Goal: Task Accomplishment & Management: Complete application form

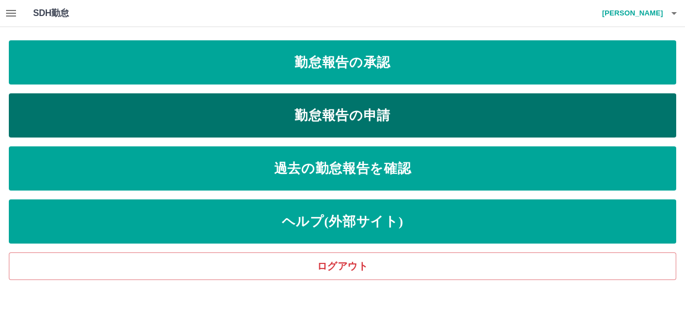
click at [233, 107] on link "勤怠報告の申請" at bounding box center [343, 115] width 668 height 44
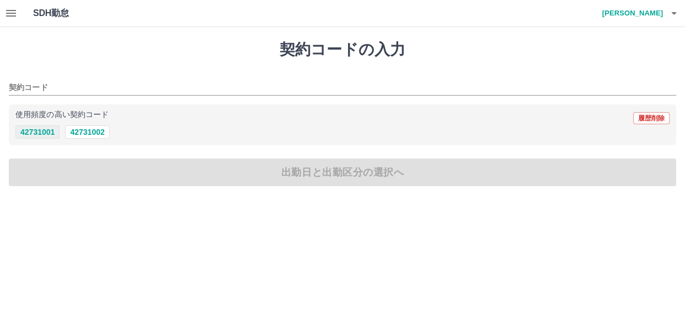
click at [44, 135] on button "42731001" at bounding box center [37, 131] width 44 height 13
type input "********"
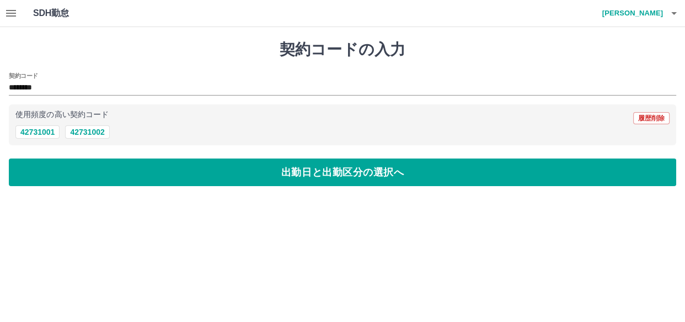
click at [44, 157] on div "契約コードの入力 契約コード ******** 使用頻度の高い契約コード 履歴削除 42731001 42731002 出勤日と出勤区分の選択へ" at bounding box center [342, 113] width 685 height 172
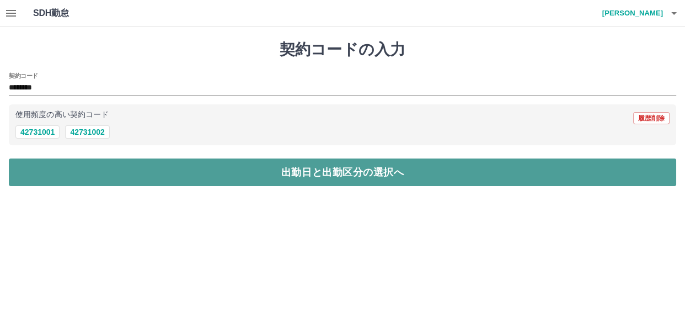
click at [49, 177] on button "出勤日と出勤区分の選択へ" at bounding box center [343, 172] width 668 height 28
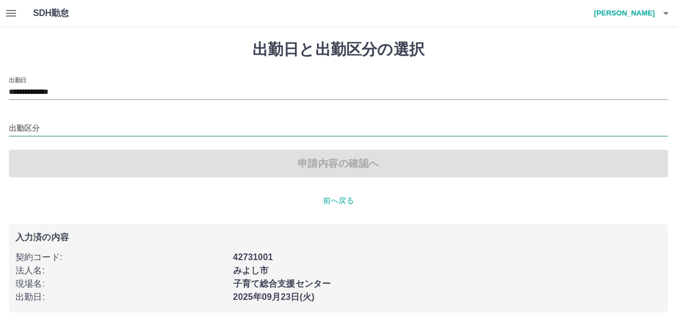
click at [29, 124] on input "出勤区分" at bounding box center [339, 129] width 660 height 14
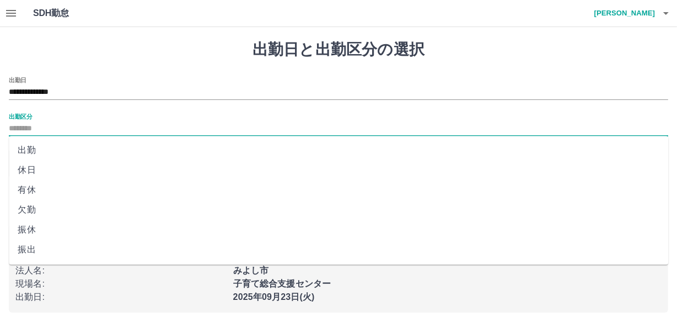
click at [26, 145] on li "出勤" at bounding box center [339, 150] width 660 height 20
type input "**"
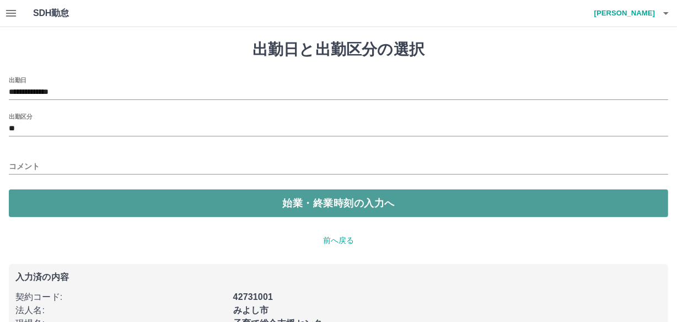
click at [49, 201] on button "始業・終業時刻の入力へ" at bounding box center [339, 203] width 660 height 28
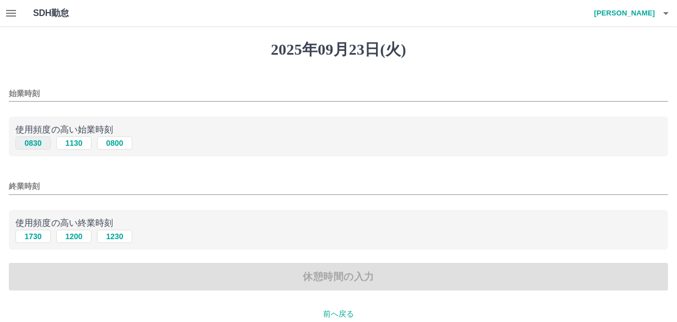
click at [31, 140] on button "0830" at bounding box center [32, 142] width 35 height 13
type input "****"
click at [29, 234] on button "1730" at bounding box center [32, 235] width 35 height 13
type input "****"
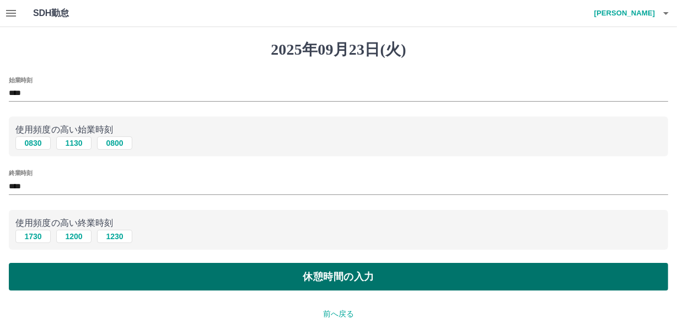
click at [68, 281] on button "休憩時間の入力" at bounding box center [339, 277] width 660 height 28
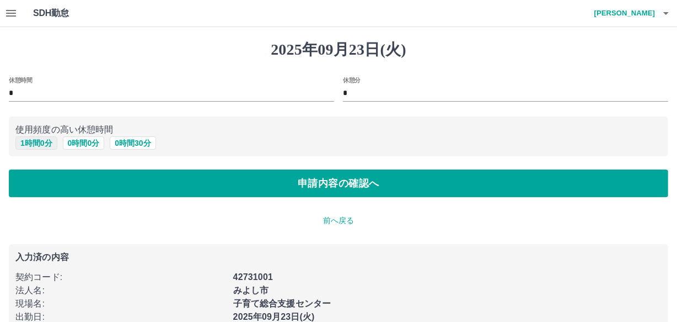
click at [46, 146] on button "1 時間 0 分" at bounding box center [36, 142] width 42 height 13
type input "*"
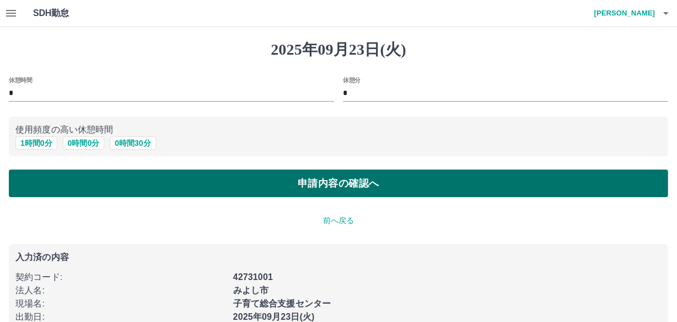
click at [50, 191] on button "申請内容の確認へ" at bounding box center [339, 183] width 660 height 28
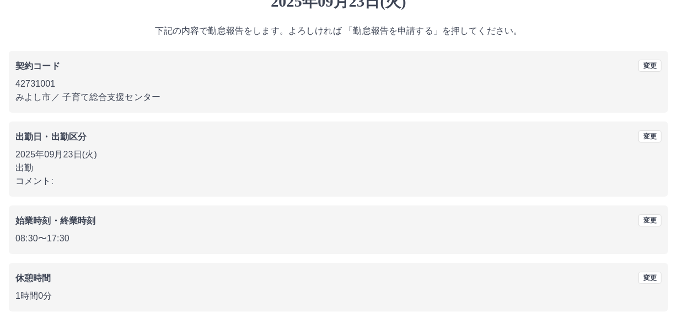
scroll to position [91, 0]
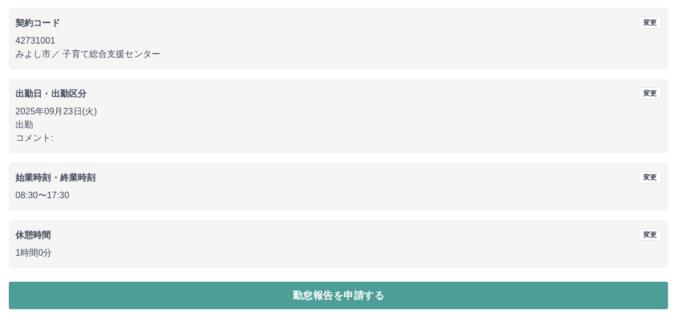
click at [82, 294] on button "勤怠報告を申請する" at bounding box center [339, 295] width 660 height 28
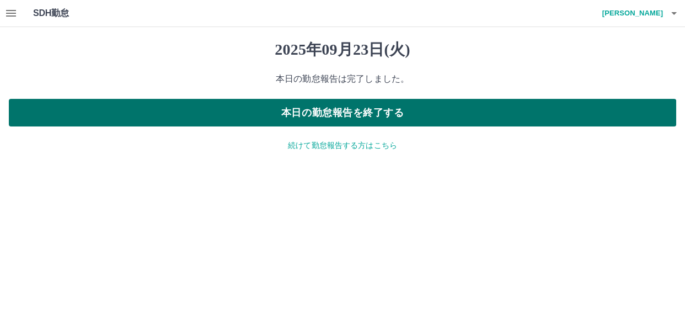
click at [326, 120] on button "本日の勤怠報告を終了する" at bounding box center [343, 113] width 668 height 28
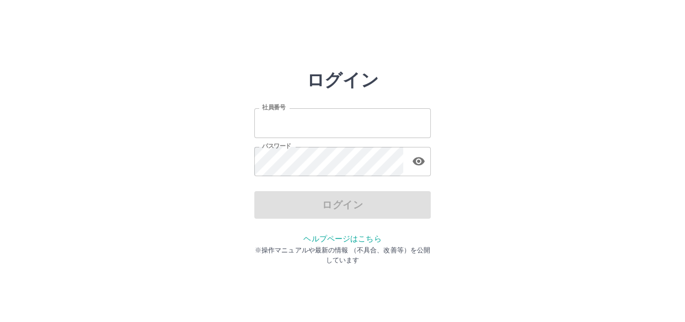
type input "*******"
drag, startPoint x: 325, startPoint y: 121, endPoint x: 319, endPoint y: 134, distance: 14.1
click at [325, 121] on input "*******" at bounding box center [342, 122] width 177 height 29
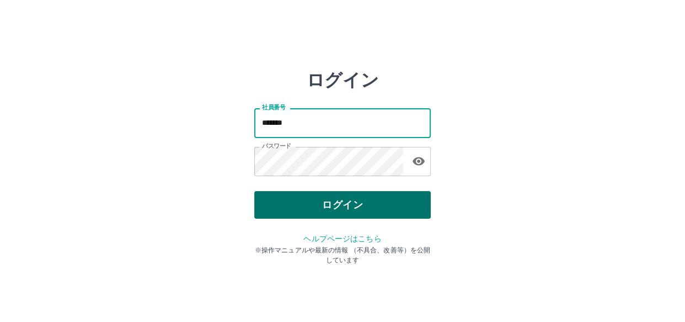
click at [283, 201] on button "ログイン" at bounding box center [342, 205] width 177 height 28
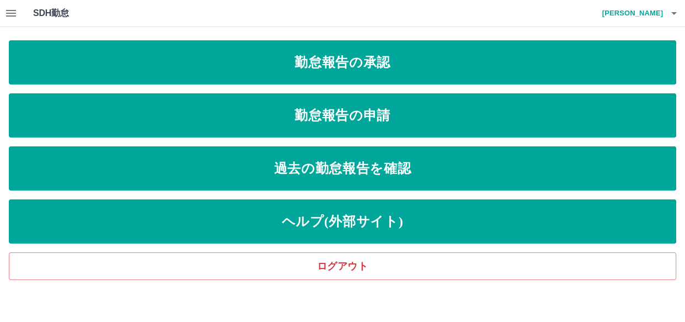
drag, startPoint x: 317, startPoint y: 18, endPoint x: 323, endPoint y: 21, distance: 6.7
click at [317, 18] on div "SDH勤怠 [PERSON_NAME]" at bounding box center [342, 13] width 685 height 27
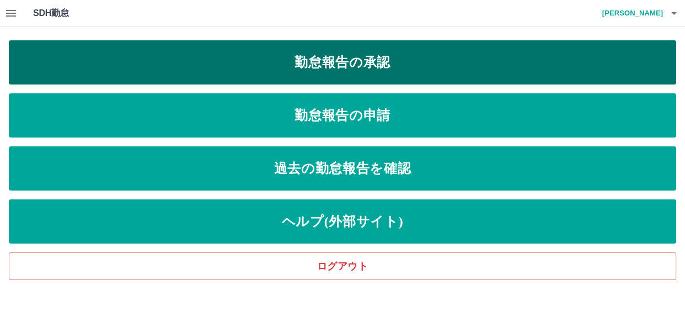
click at [201, 62] on link "勤怠報告の承認" at bounding box center [343, 62] width 668 height 44
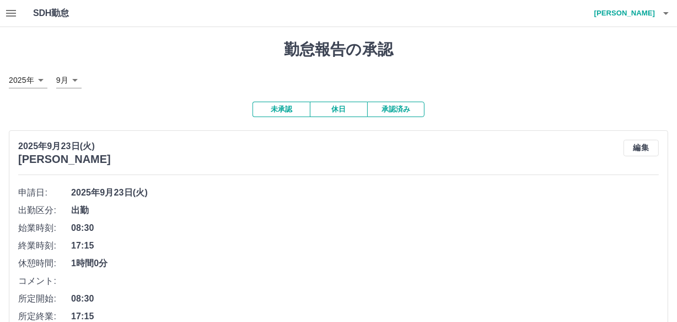
click at [296, 110] on button "未承認" at bounding box center [281, 109] width 57 height 15
click at [386, 106] on button "承認済み" at bounding box center [395, 109] width 57 height 15
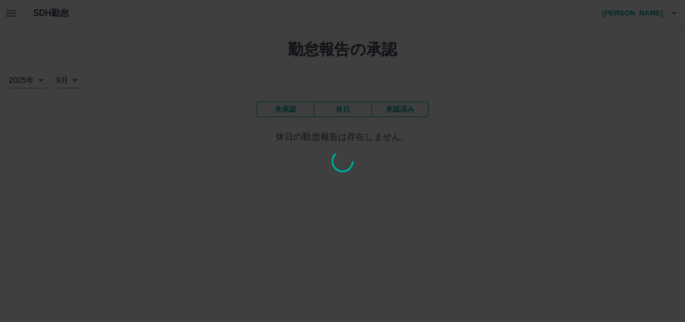
click at [299, 110] on div at bounding box center [342, 161] width 685 height 322
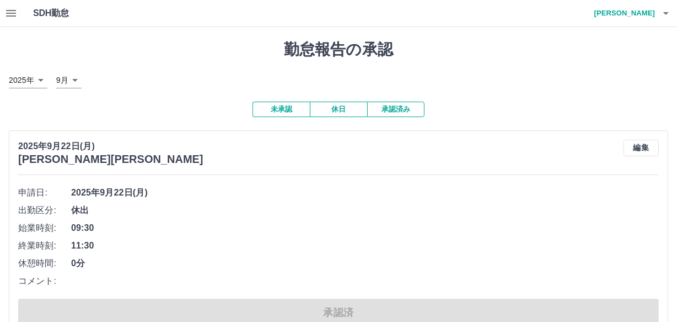
click at [271, 110] on button "未承認" at bounding box center [281, 109] width 57 height 15
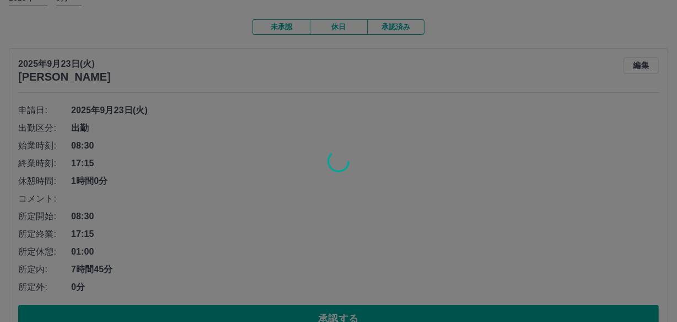
scroll to position [100, 0]
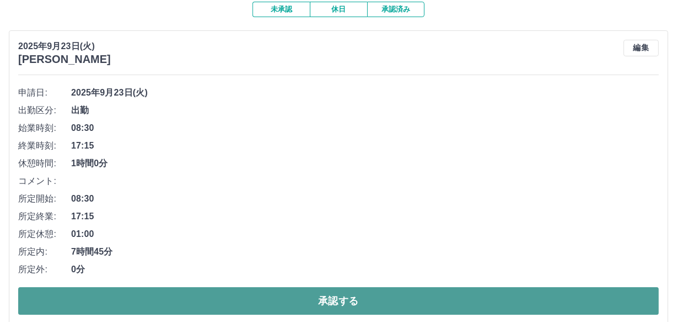
click at [429, 302] on button "承認する" at bounding box center [338, 301] width 641 height 28
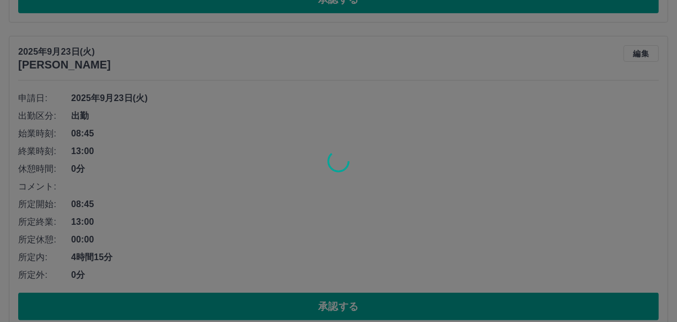
scroll to position [94, 0]
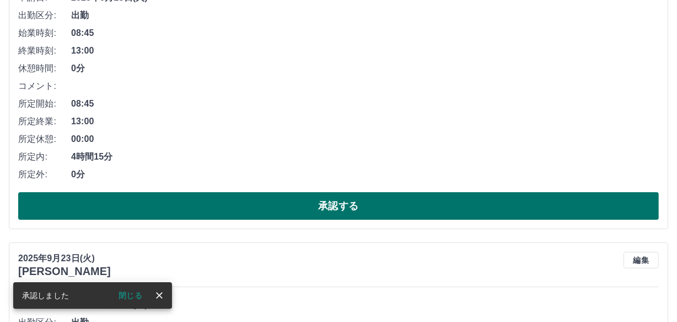
click at [242, 200] on button "承認する" at bounding box center [338, 206] width 641 height 28
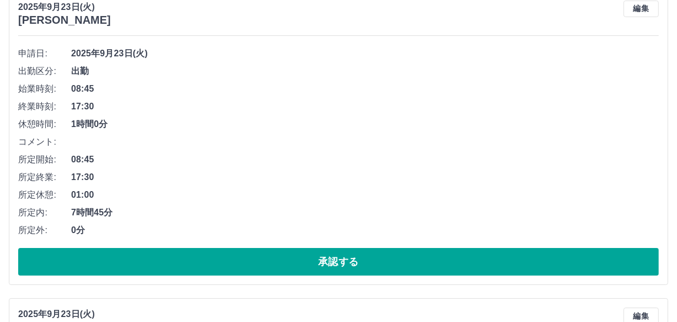
scroll to position [189, 0]
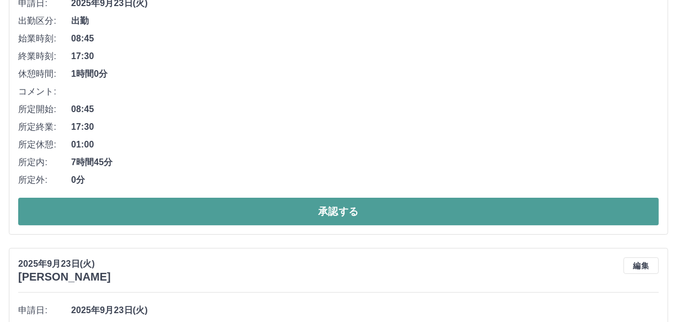
click at [193, 210] on button "承認する" at bounding box center [338, 211] width 641 height 28
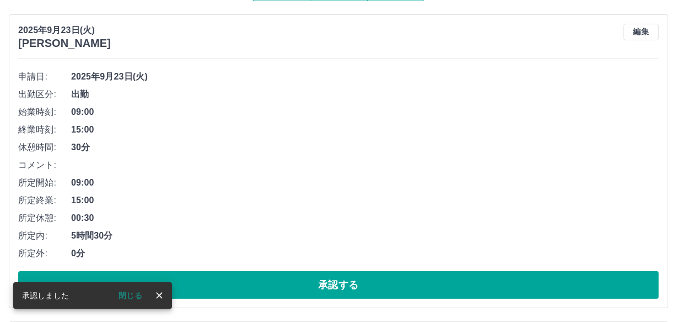
scroll to position [134, 0]
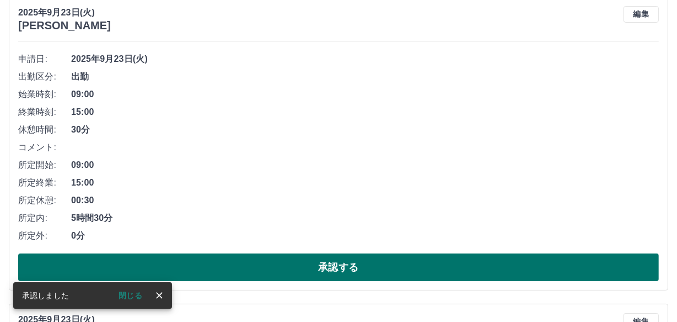
click at [244, 269] on button "承認する" at bounding box center [338, 267] width 641 height 28
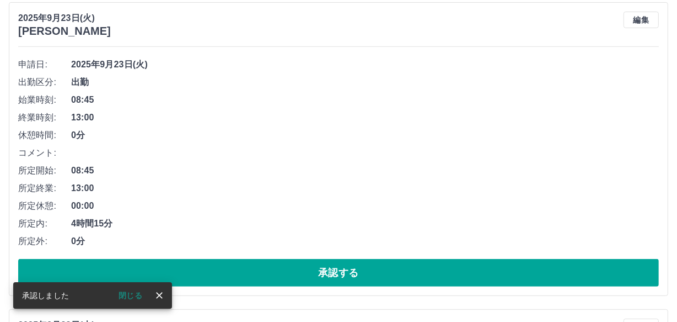
scroll to position [128, 0]
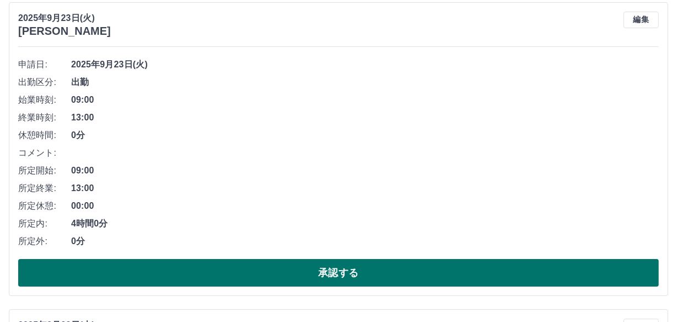
click at [211, 271] on button "承認する" at bounding box center [338, 273] width 641 height 28
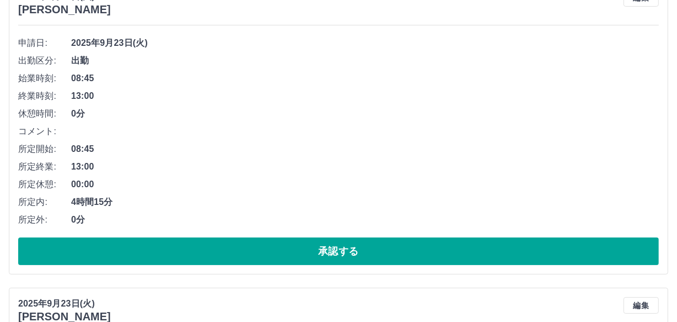
scroll to position [150, 0]
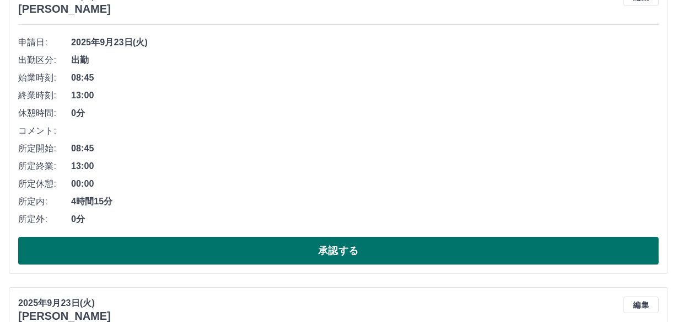
click at [452, 250] on button "承認する" at bounding box center [338, 251] width 641 height 28
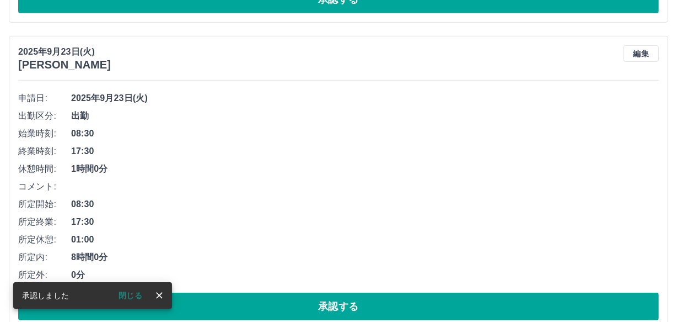
scroll to position [94, 0]
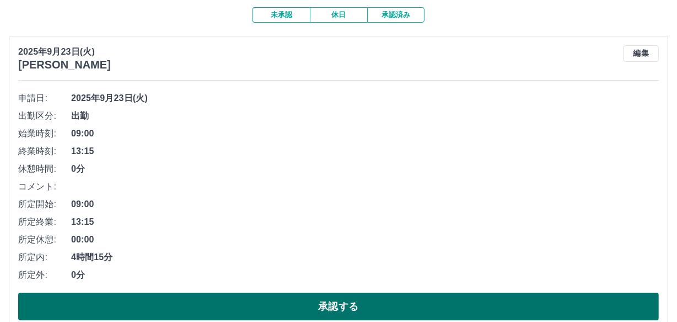
click at [531, 303] on button "承認する" at bounding box center [338, 306] width 641 height 28
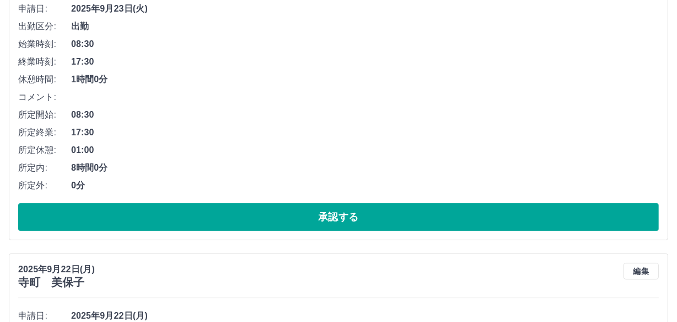
scroll to position [189, 0]
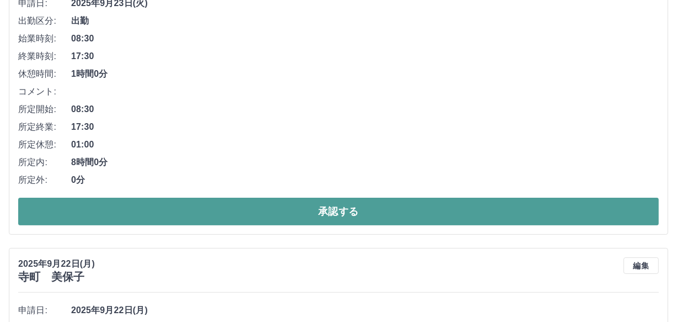
click at [308, 205] on button "承認する" at bounding box center [338, 211] width 641 height 28
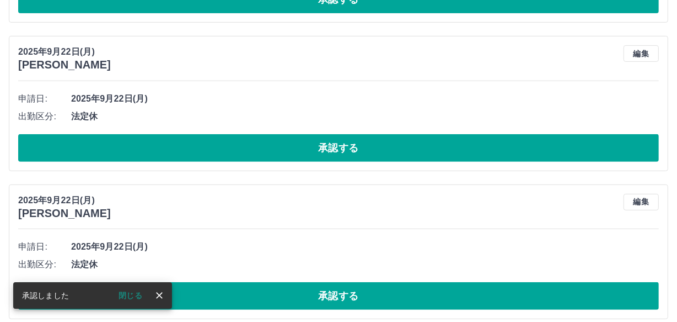
scroll to position [83, 0]
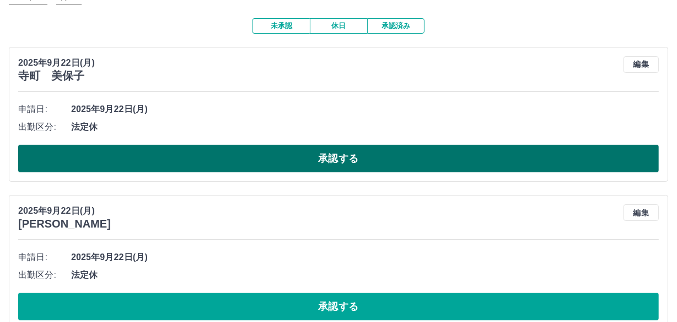
click at [376, 157] on button "承認する" at bounding box center [338, 159] width 641 height 28
click at [208, 154] on button "承認する" at bounding box center [338, 159] width 641 height 28
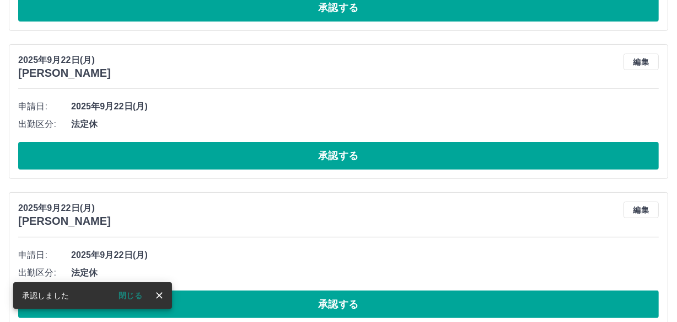
scroll to position [86, 0]
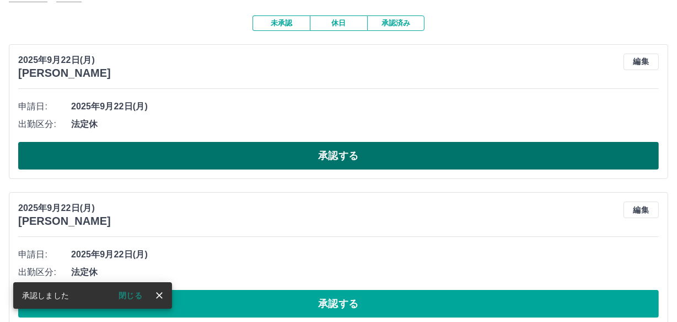
click at [231, 160] on button "承認する" at bounding box center [338, 156] width 641 height 28
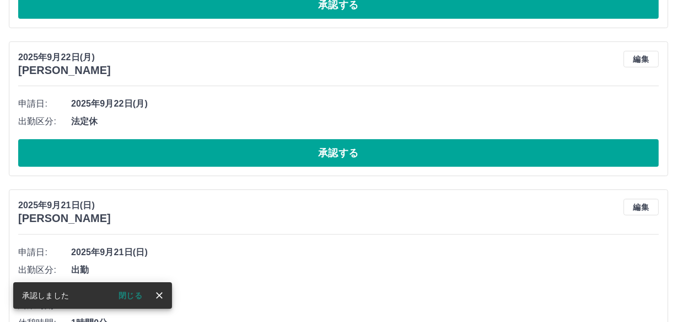
scroll to position [88, 0]
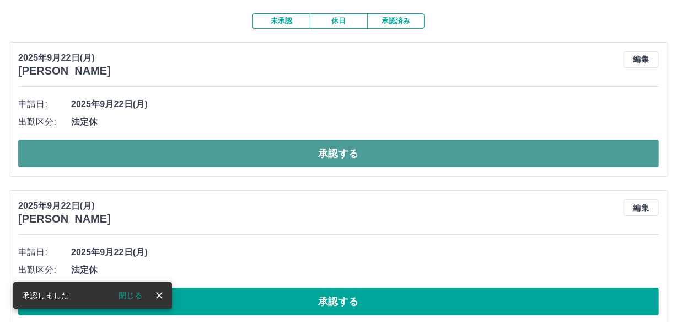
click at [277, 146] on button "承認する" at bounding box center [338, 154] width 641 height 28
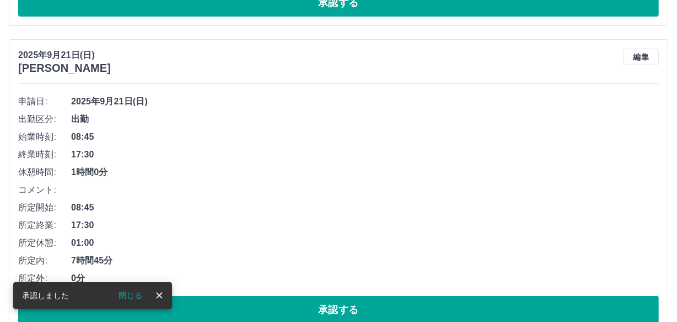
scroll to position [91, 0]
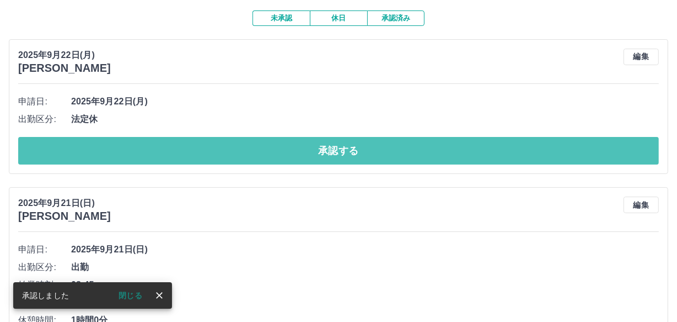
click at [275, 151] on button "承認する" at bounding box center [338, 151] width 641 height 28
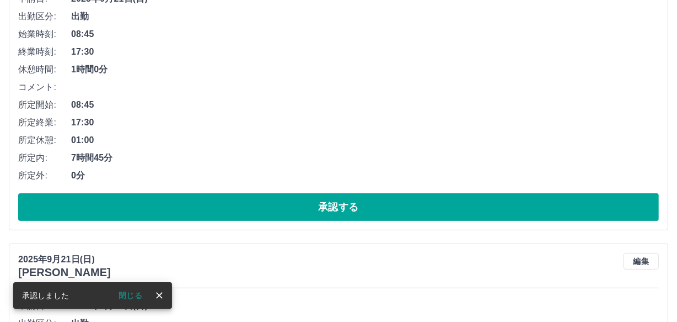
scroll to position [194, 0]
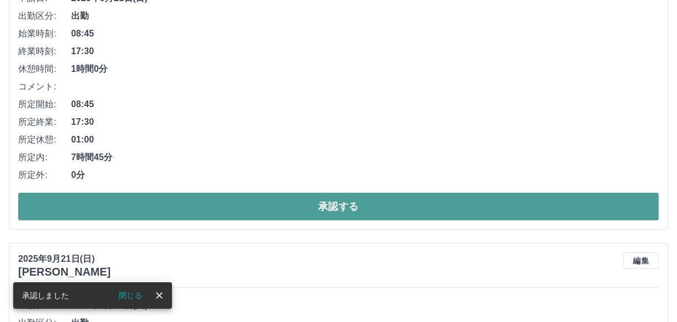
click at [253, 209] on button "承認する" at bounding box center [338, 207] width 641 height 28
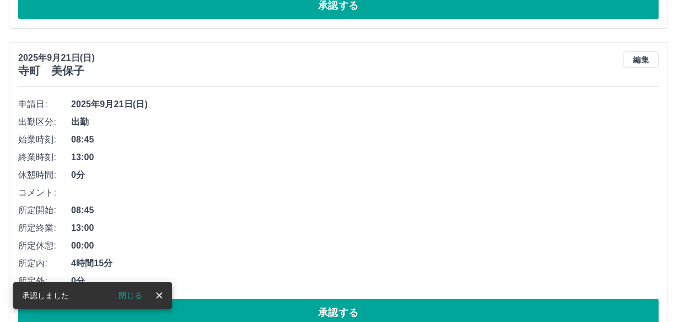
scroll to position [88, 0]
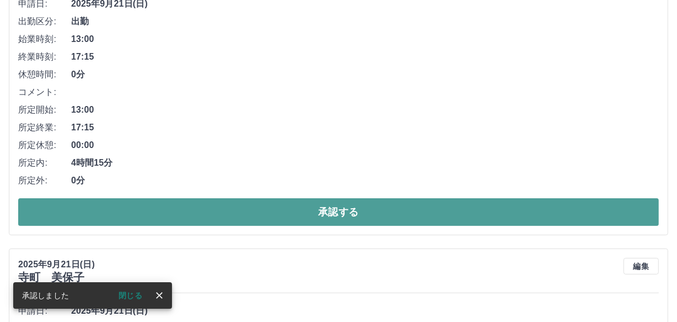
click at [248, 204] on button "承認する" at bounding box center [338, 212] width 641 height 28
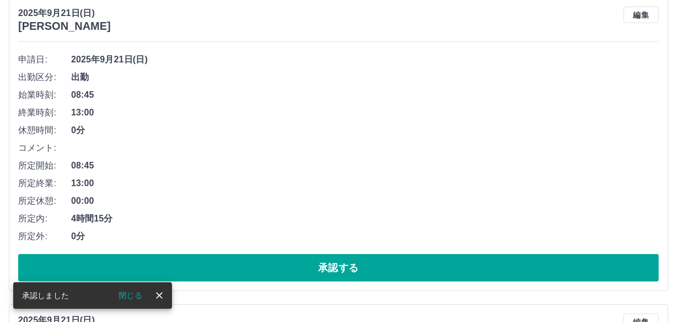
scroll to position [133, 0]
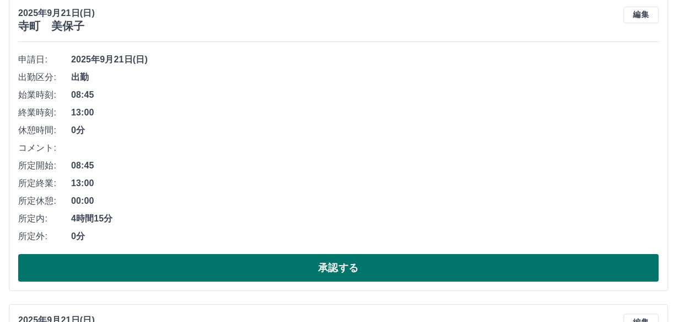
click at [242, 266] on button "承認する" at bounding box center [338, 268] width 641 height 28
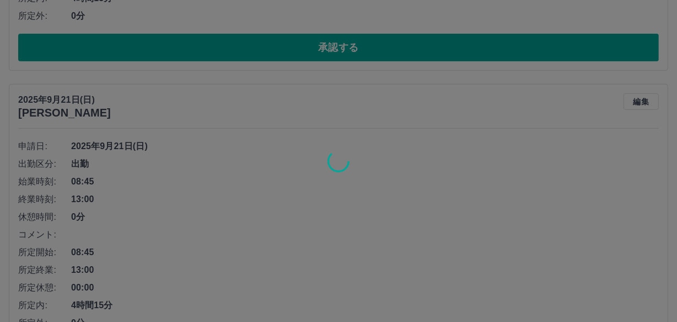
scroll to position [384, 0]
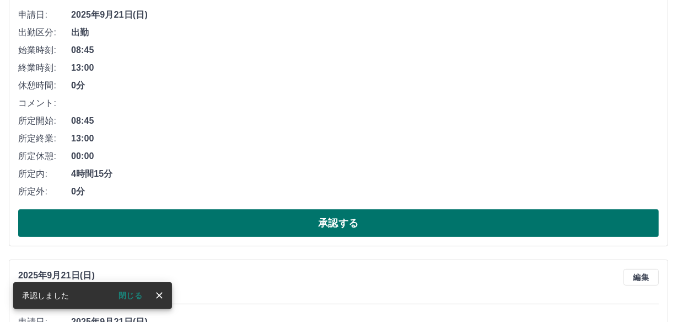
click at [261, 220] on button "承認する" at bounding box center [338, 223] width 641 height 28
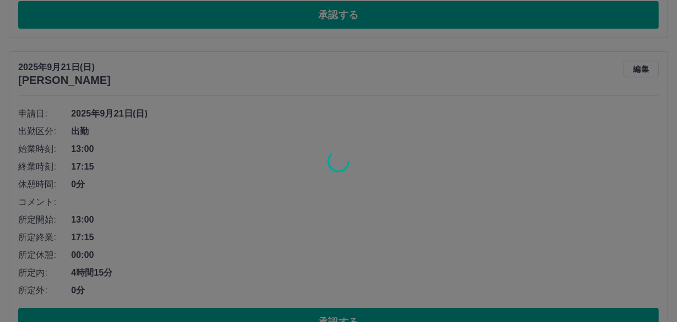
scroll to position [429, 0]
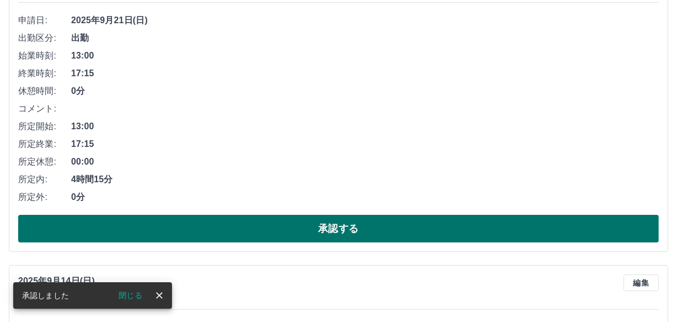
click at [253, 222] on button "承認する" at bounding box center [338, 229] width 641 height 28
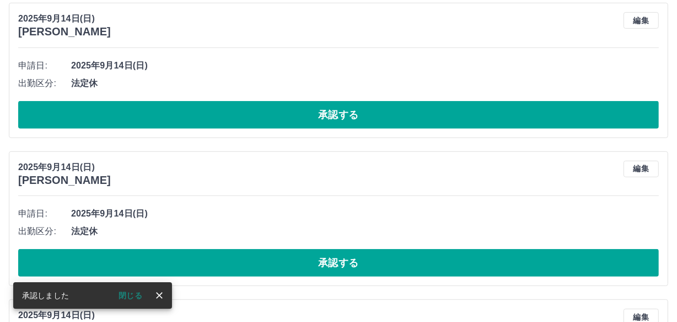
scroll to position [116, 0]
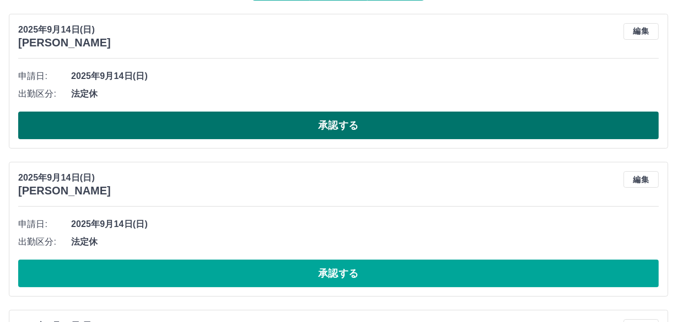
click at [275, 124] on button "承認する" at bounding box center [338, 125] width 641 height 28
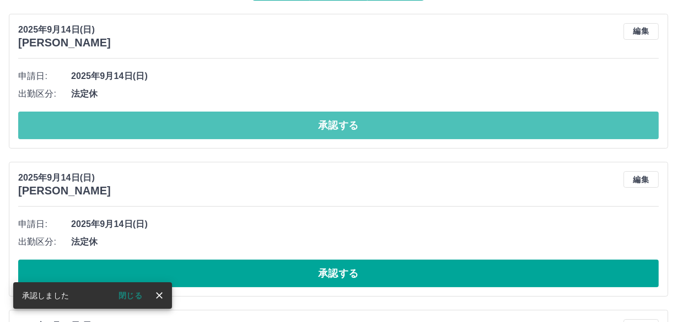
click at [273, 125] on button "承認する" at bounding box center [338, 125] width 641 height 28
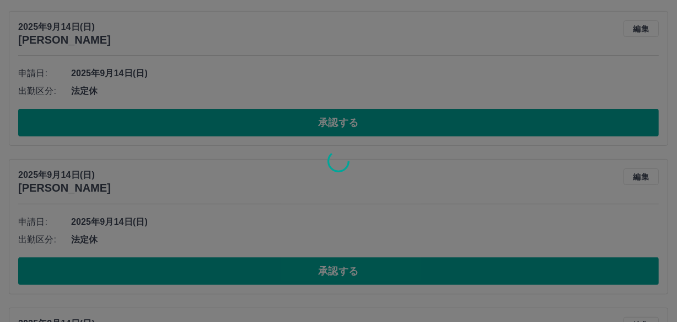
scroll to position [119, 0]
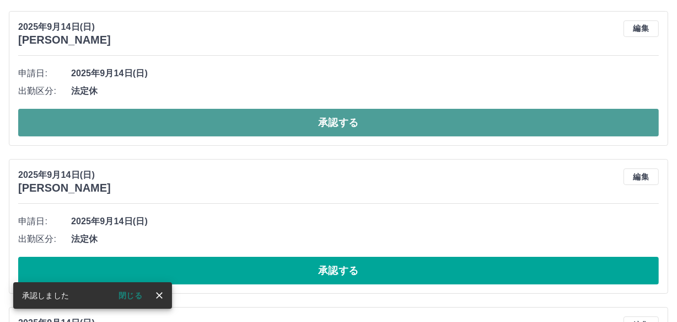
click at [246, 116] on button "承認する" at bounding box center [338, 123] width 641 height 28
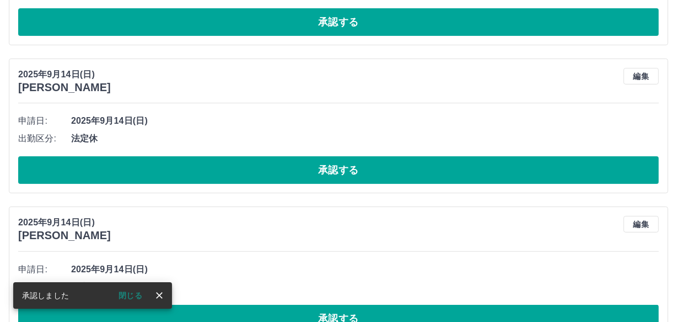
scroll to position [72, 0]
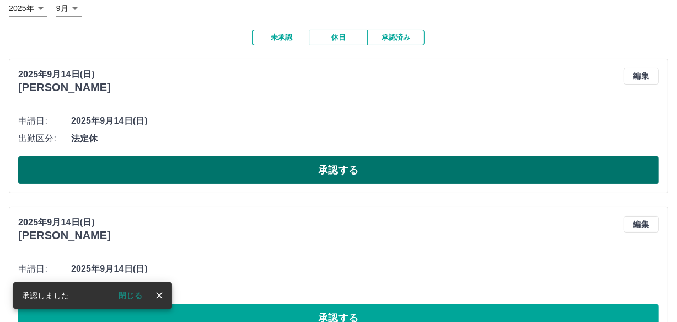
click at [240, 166] on button "承認する" at bounding box center [338, 170] width 641 height 28
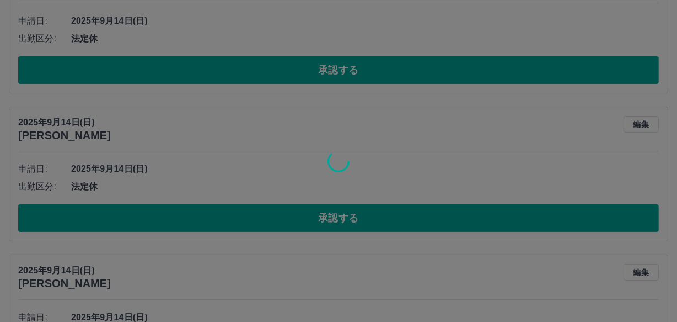
scroll to position [24, 0]
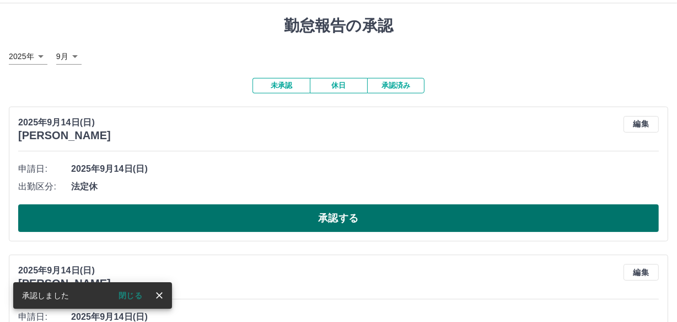
click at [243, 215] on button "承認する" at bounding box center [338, 218] width 641 height 28
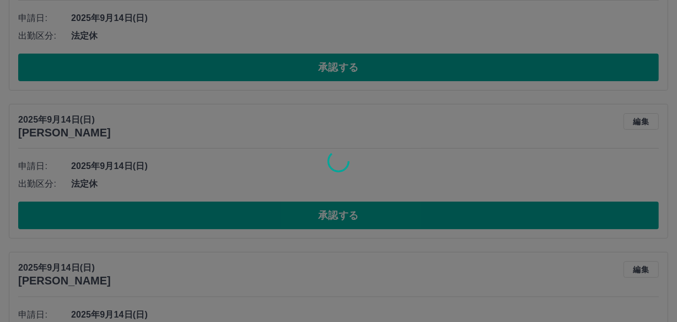
scroll to position [26, 0]
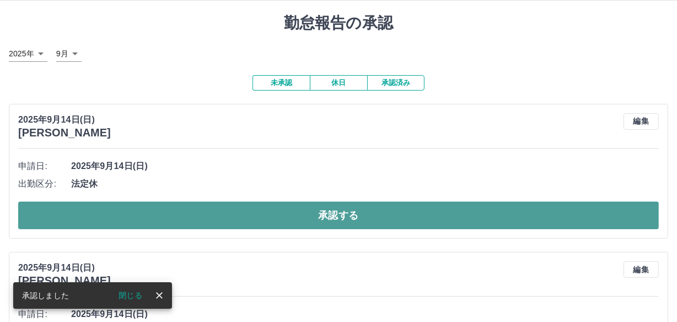
click at [235, 207] on button "承認する" at bounding box center [338, 215] width 641 height 28
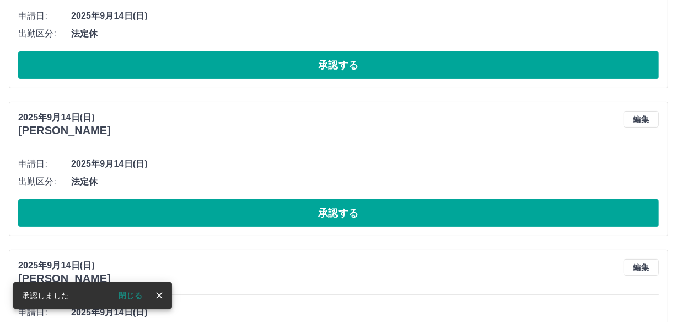
scroll to position [29, 0]
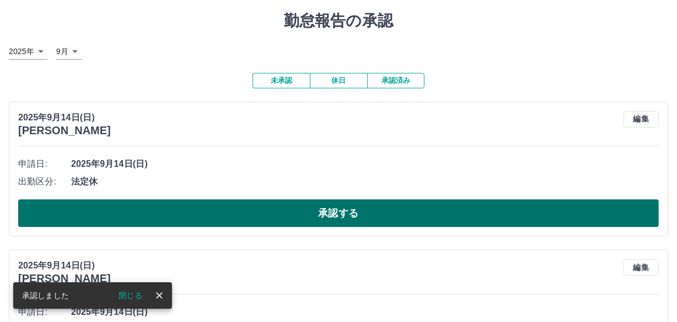
click at [241, 217] on button "承認する" at bounding box center [338, 213] width 641 height 28
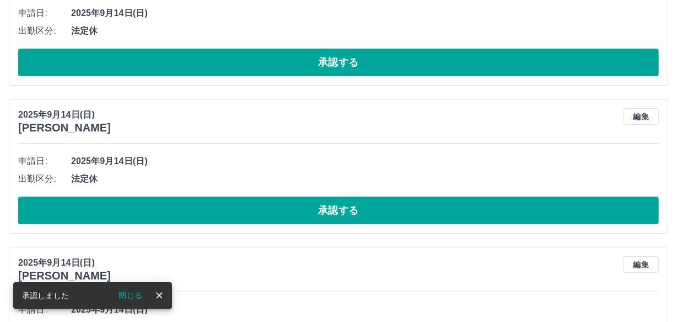
scroll to position [31, 0]
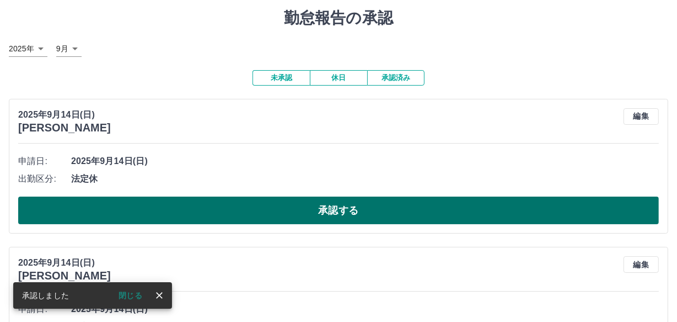
click at [244, 211] on button "承認する" at bounding box center [338, 210] width 641 height 28
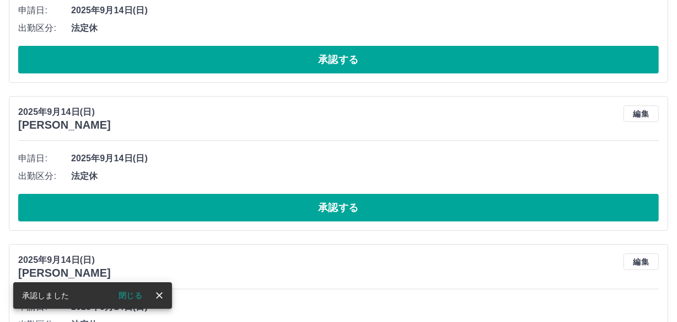
scroll to position [34, 0]
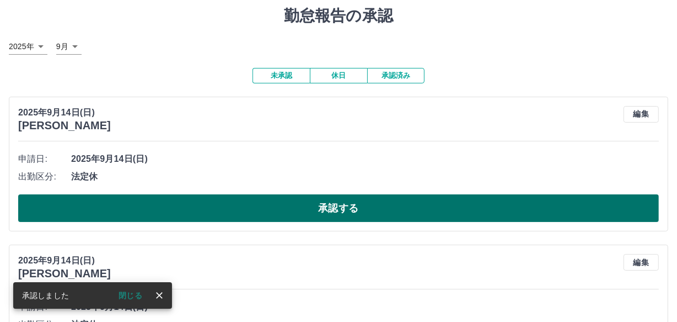
click at [254, 217] on button "承認する" at bounding box center [338, 208] width 641 height 28
click at [290, 201] on button "承認する" at bounding box center [338, 208] width 641 height 28
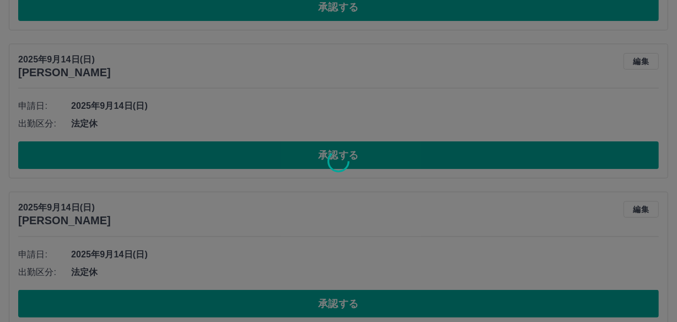
scroll to position [87, 0]
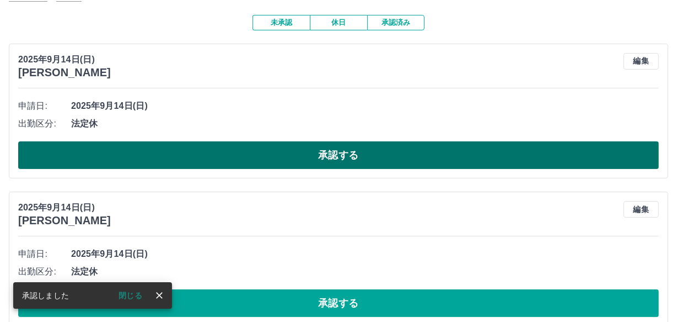
click at [273, 156] on button "承認する" at bounding box center [338, 155] width 641 height 28
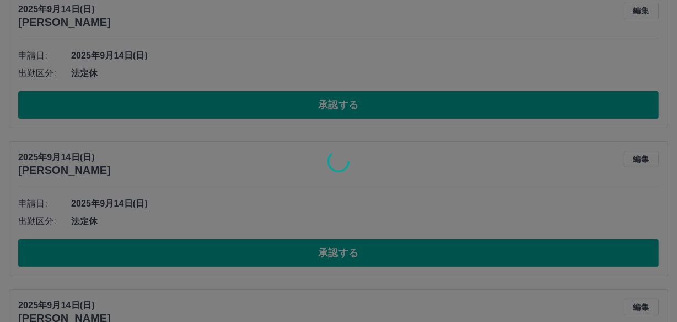
scroll to position [0, 0]
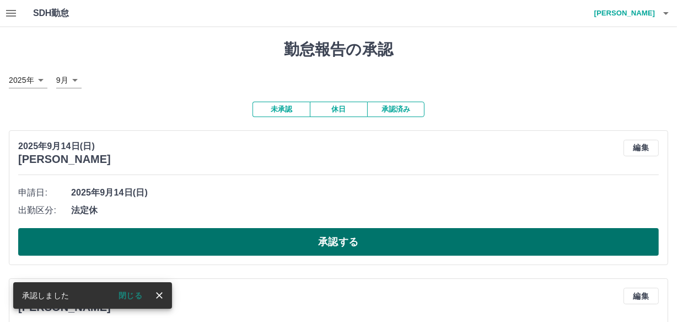
click at [261, 232] on button "承認する" at bounding box center [338, 242] width 641 height 28
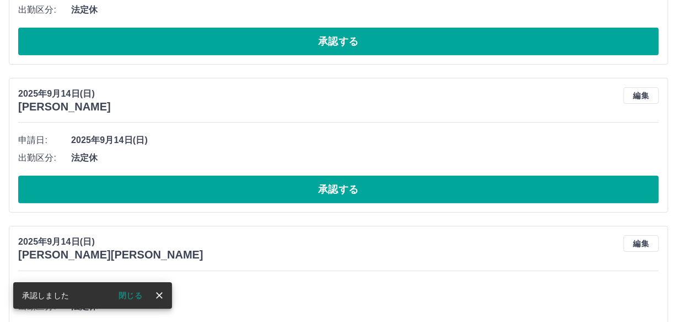
scroll to position [52, 0]
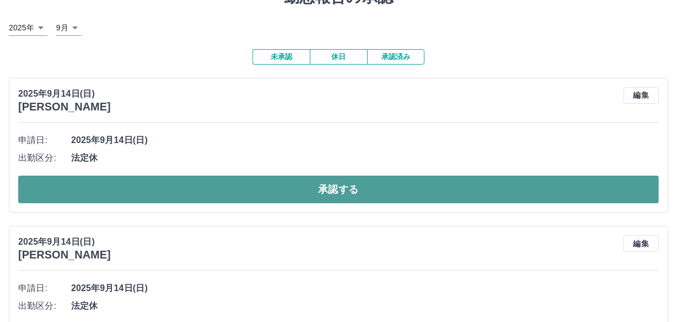
click at [217, 192] on button "承認する" at bounding box center [338, 189] width 641 height 28
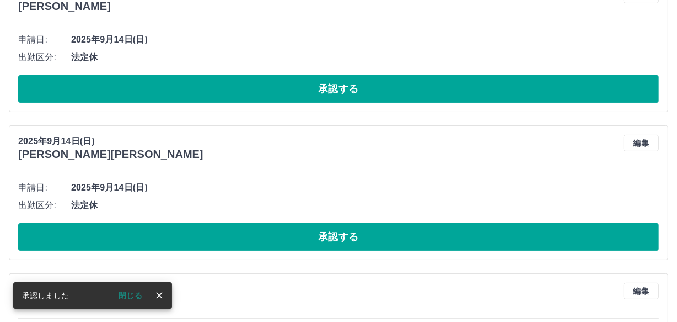
scroll to position [5, 0]
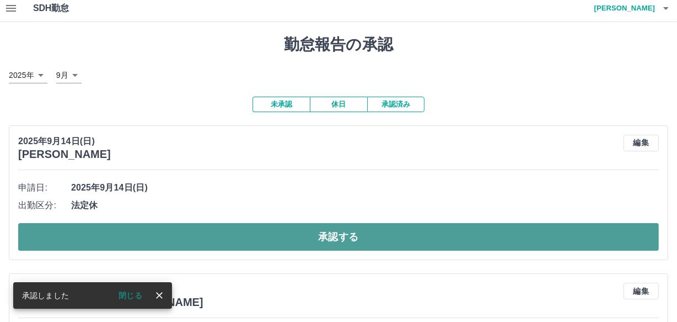
click at [192, 237] on button "承認する" at bounding box center [338, 237] width 641 height 28
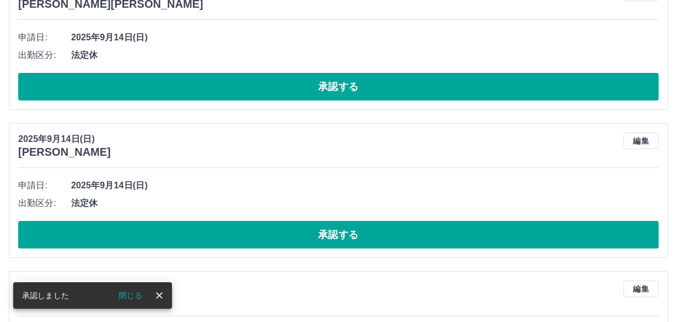
scroll to position [7, 0]
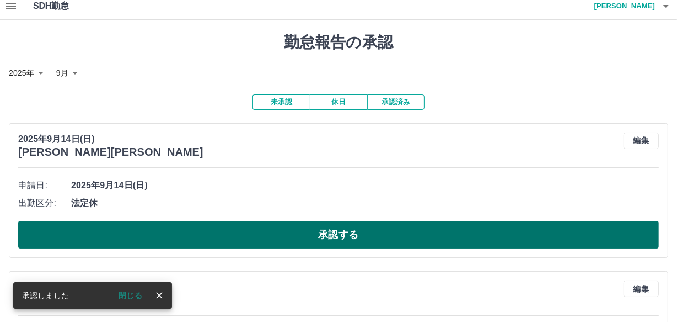
click at [185, 231] on button "承認する" at bounding box center [338, 235] width 641 height 28
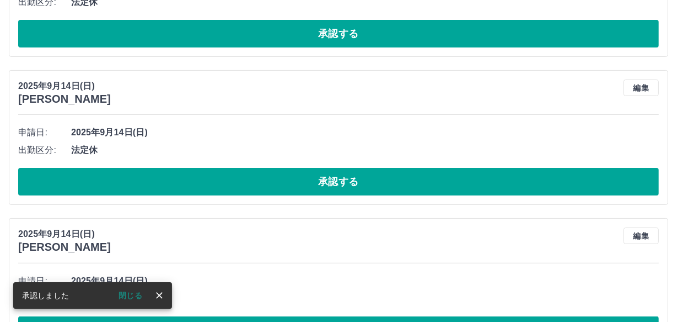
scroll to position [60, 0]
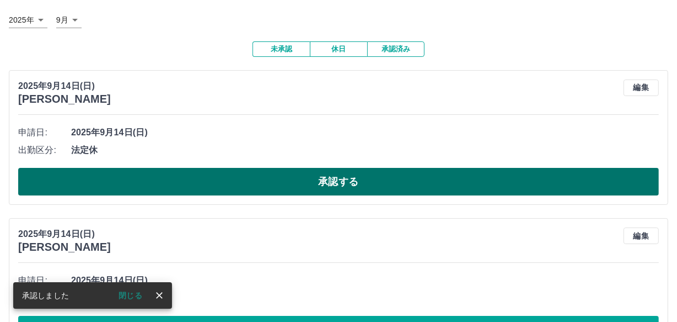
click at [235, 185] on button "承認する" at bounding box center [338, 182] width 641 height 28
click at [237, 186] on button "承認する" at bounding box center [338, 182] width 641 height 28
click at [237, 176] on button "承認する" at bounding box center [338, 182] width 641 height 28
drag, startPoint x: 229, startPoint y: 180, endPoint x: 215, endPoint y: 172, distance: 16.4
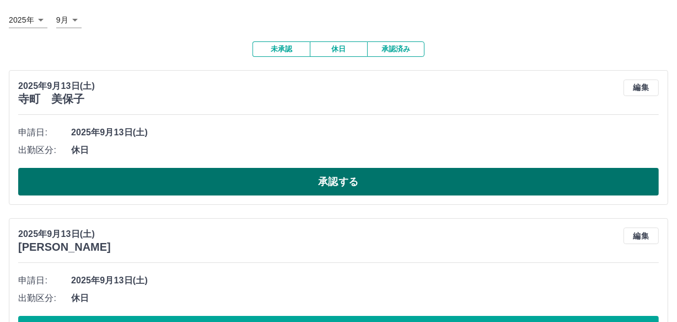
drag, startPoint x: 215, startPoint y: 172, endPoint x: 191, endPoint y: 179, distance: 25.3
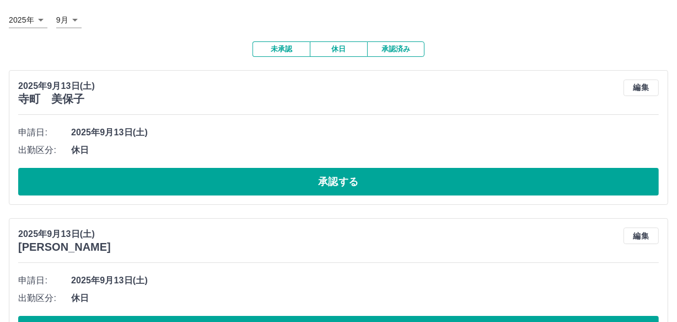
drag, startPoint x: 191, startPoint y: 179, endPoint x: 132, endPoint y: 185, distance: 59.3
click at [132, 184] on button "承認する" at bounding box center [338, 182] width 641 height 28
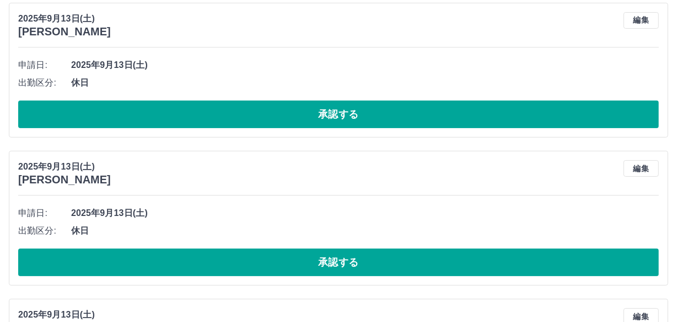
scroll to position [110, 0]
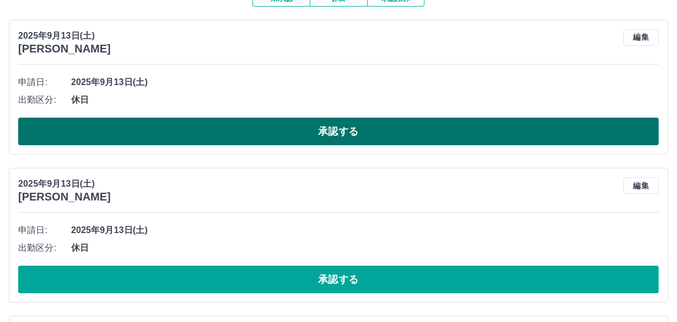
click at [195, 135] on button "承認する" at bounding box center [338, 132] width 641 height 28
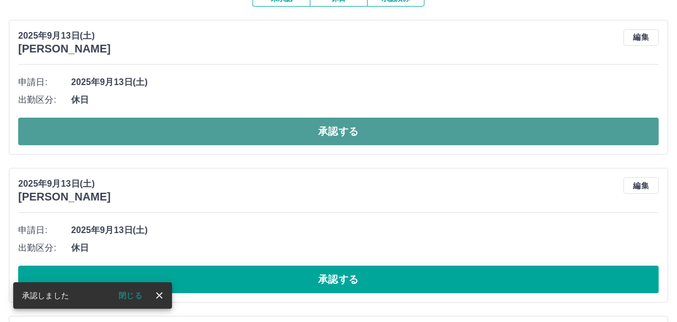
click at [483, 136] on button "承認する" at bounding box center [338, 132] width 641 height 28
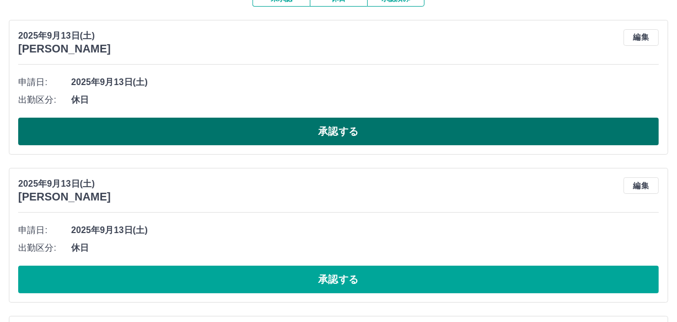
click at [478, 140] on button "承認する" at bounding box center [338, 132] width 641 height 28
click at [238, 130] on button "承認する" at bounding box center [338, 132] width 641 height 28
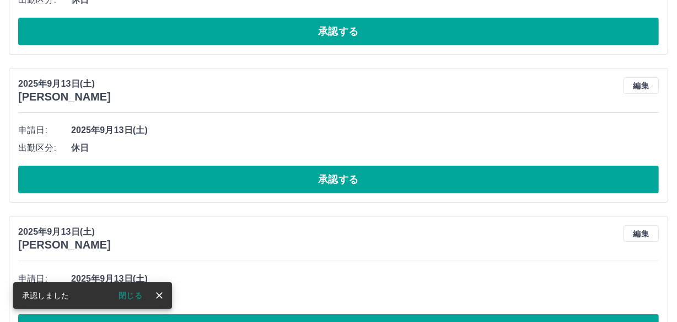
scroll to position [62, 0]
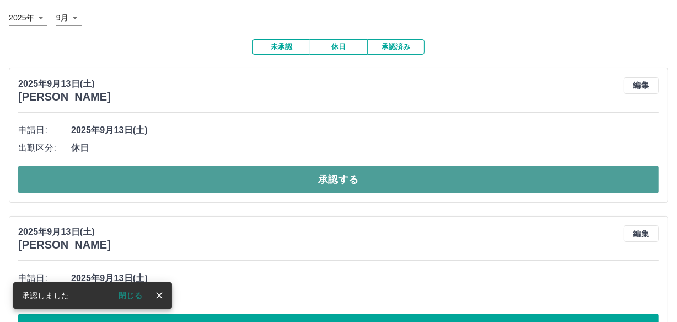
click at [227, 183] on button "承認する" at bounding box center [338, 179] width 641 height 28
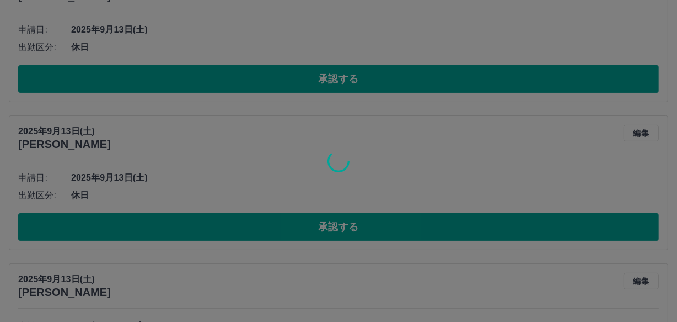
scroll to position [15, 0]
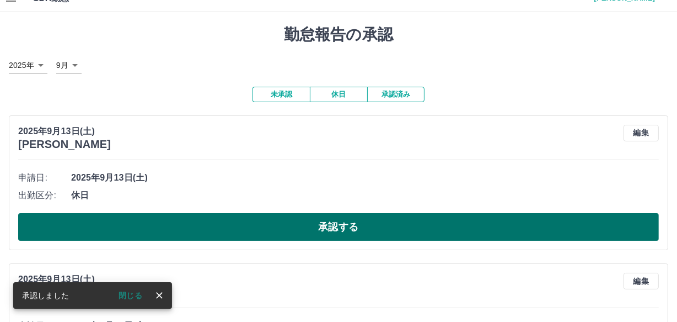
click at [226, 229] on button "承認する" at bounding box center [338, 227] width 641 height 28
click at [213, 229] on button "承認する" at bounding box center [338, 227] width 641 height 28
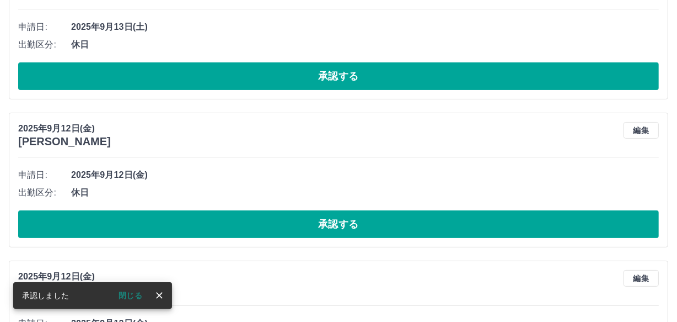
scroll to position [17, 0]
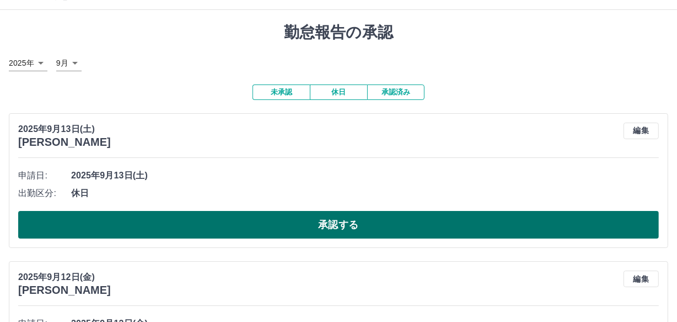
click at [191, 232] on button "承認する" at bounding box center [338, 225] width 641 height 28
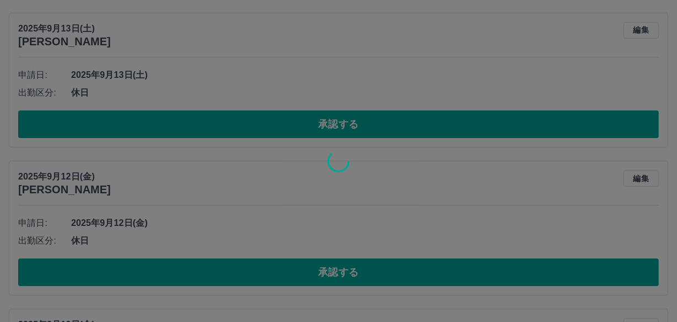
scroll to position [0, 0]
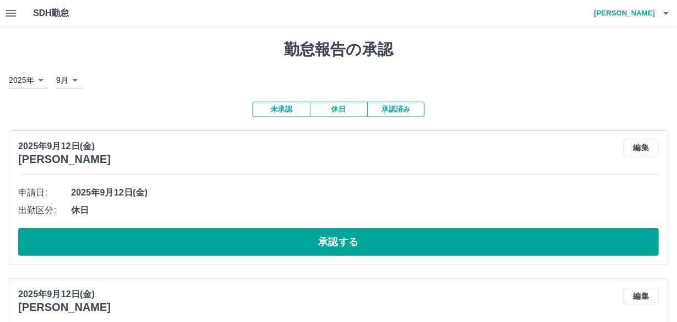
click at [248, 238] on button "承認する" at bounding box center [338, 242] width 641 height 28
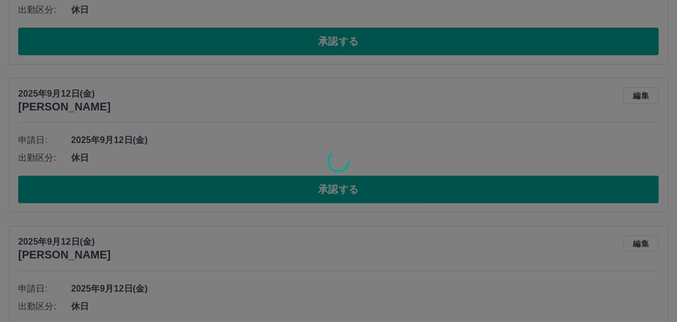
scroll to position [52, 0]
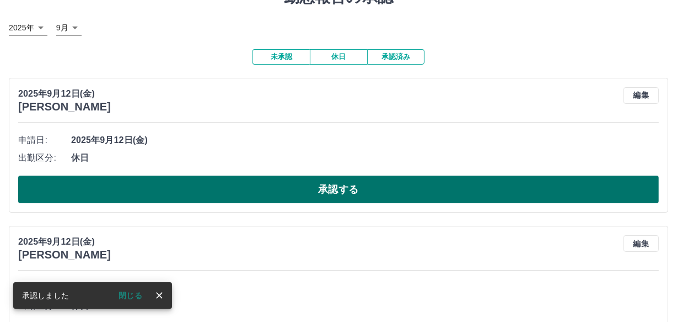
click at [258, 190] on button "承認する" at bounding box center [338, 189] width 641 height 28
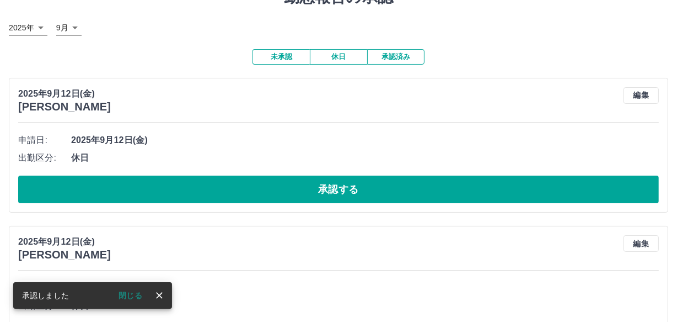
drag, startPoint x: 243, startPoint y: 188, endPoint x: 231, endPoint y: 180, distance: 13.9
click at [243, 189] on button "承認する" at bounding box center [338, 189] width 641 height 28
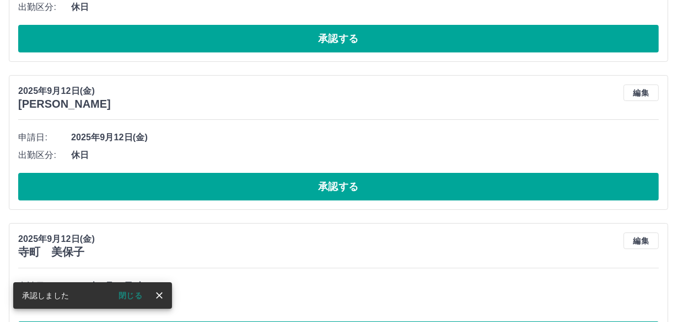
scroll to position [55, 0]
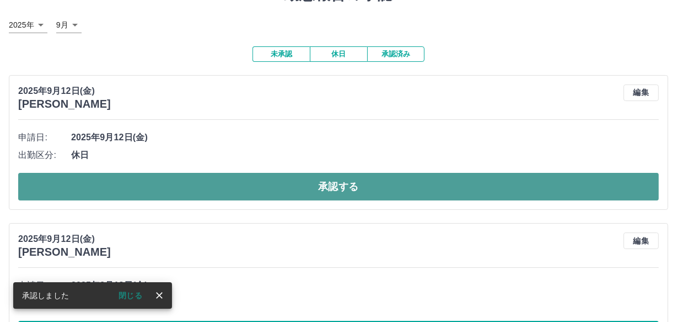
click at [231, 177] on button "承認する" at bounding box center [338, 187] width 641 height 28
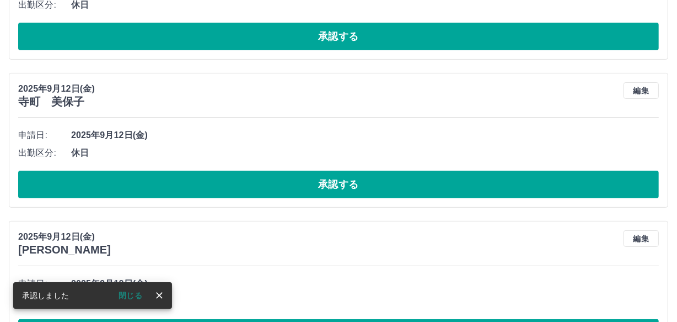
scroll to position [57, 0]
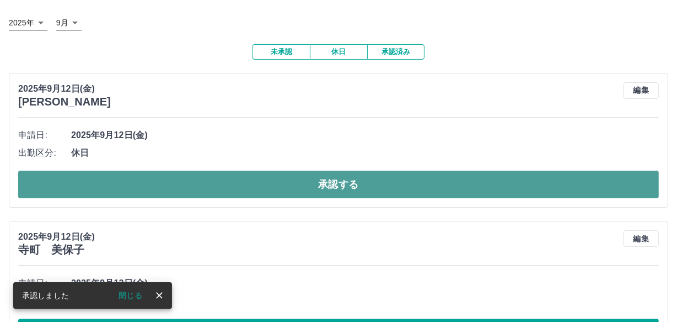
click at [223, 180] on button "承認する" at bounding box center [338, 184] width 641 height 28
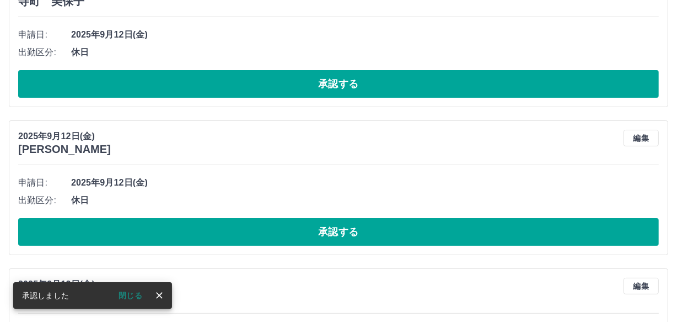
scroll to position [10, 0]
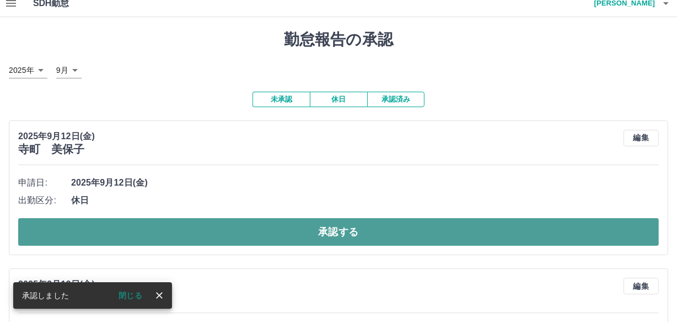
click at [234, 226] on button "承認する" at bounding box center [338, 232] width 641 height 28
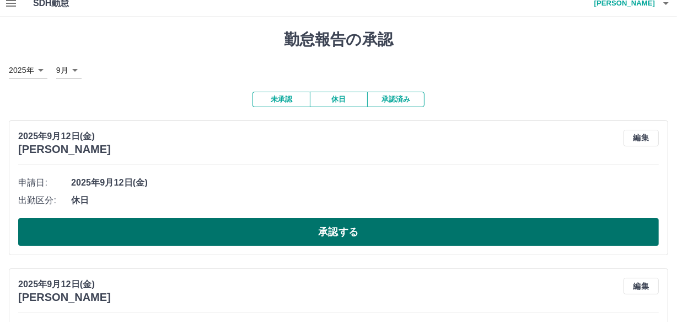
click at [242, 237] on button "承認する" at bounding box center [338, 232] width 641 height 28
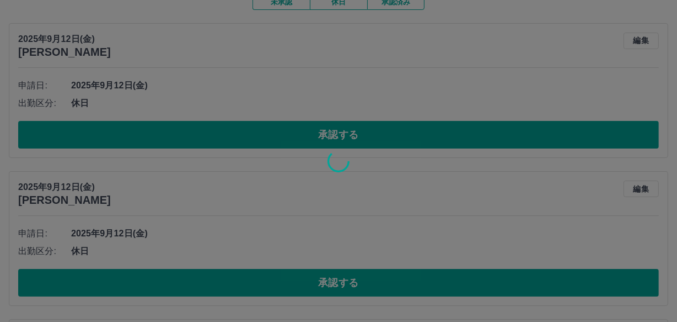
scroll to position [110, 0]
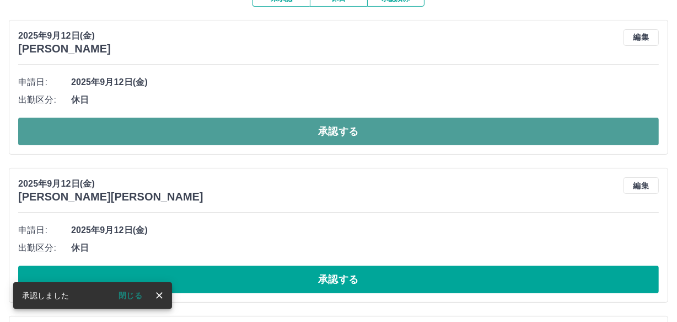
click at [266, 125] on button "承認する" at bounding box center [338, 132] width 641 height 28
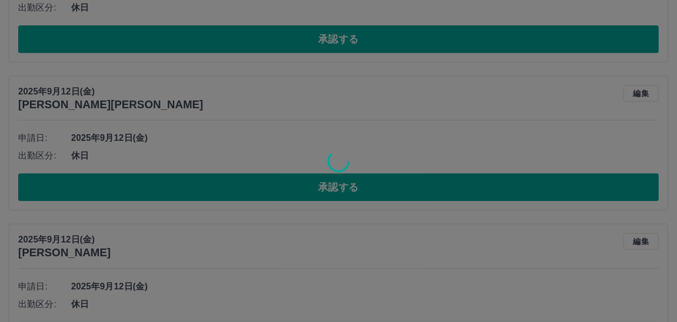
scroll to position [55, 0]
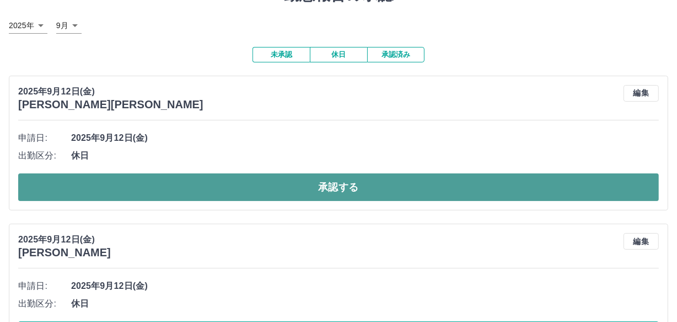
click at [417, 195] on button "承認する" at bounding box center [338, 187] width 641 height 28
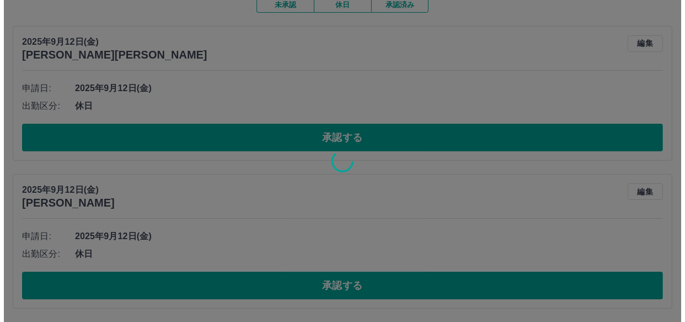
scroll to position [0, 0]
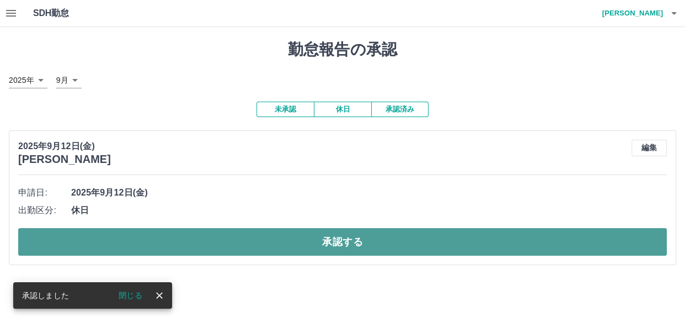
click at [321, 242] on button "承認する" at bounding box center [342, 242] width 649 height 28
